Goal: Transaction & Acquisition: Purchase product/service

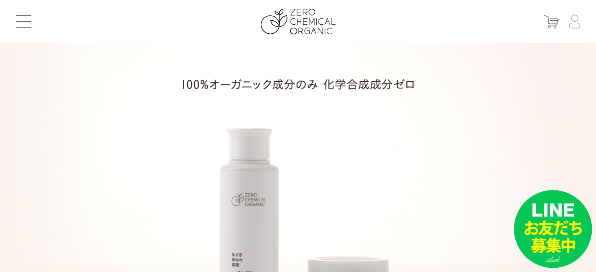
click at [573, 25] on img at bounding box center [574, 22] width 11 height 14
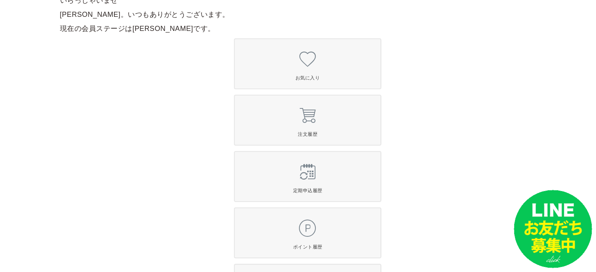
scroll to position [117, 0]
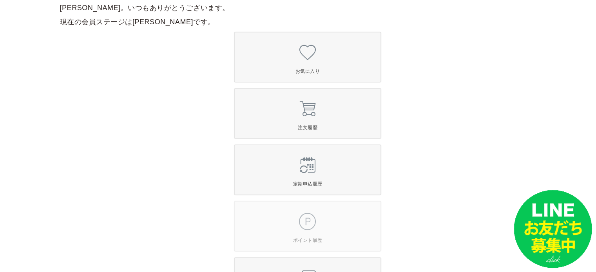
click at [299, 224] on span "ポイント履歴" at bounding box center [308, 227] width 146 height 38
click at [305, 117] on span "注文履歴" at bounding box center [308, 114] width 146 height 38
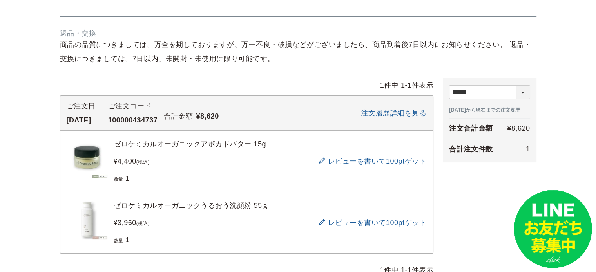
scroll to position [78, 0]
click at [240, 142] on span "ゼロケミカルオーガニックアボカドバター 15g" at bounding box center [190, 144] width 152 height 8
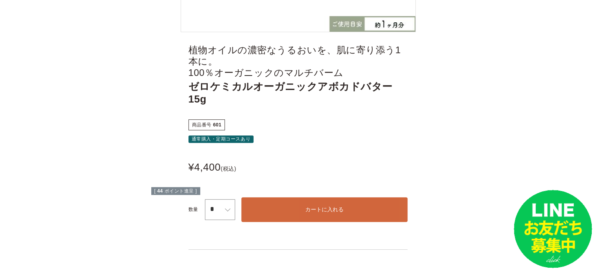
scroll to position [313, 0]
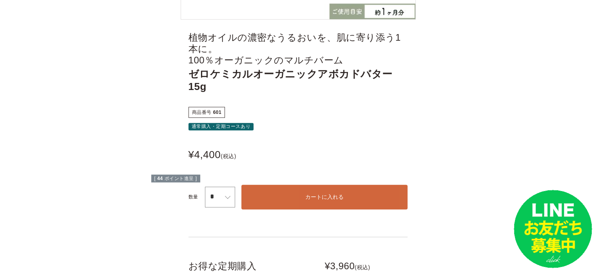
click at [318, 196] on span "カートに入れる" at bounding box center [324, 197] width 38 height 6
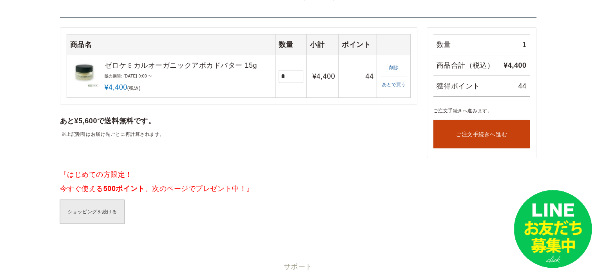
scroll to position [78, 0]
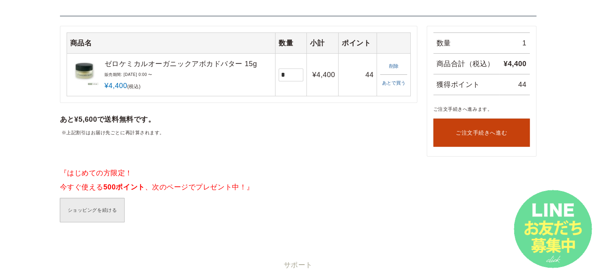
click at [540, 241] on img at bounding box center [552, 229] width 78 height 78
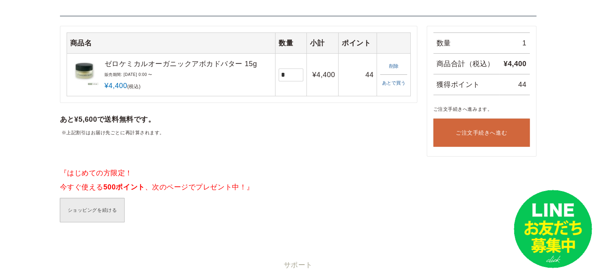
click at [483, 136] on span "ご注文手続きへ進む" at bounding box center [480, 133] width 51 height 6
